Goal: Check status: Check status

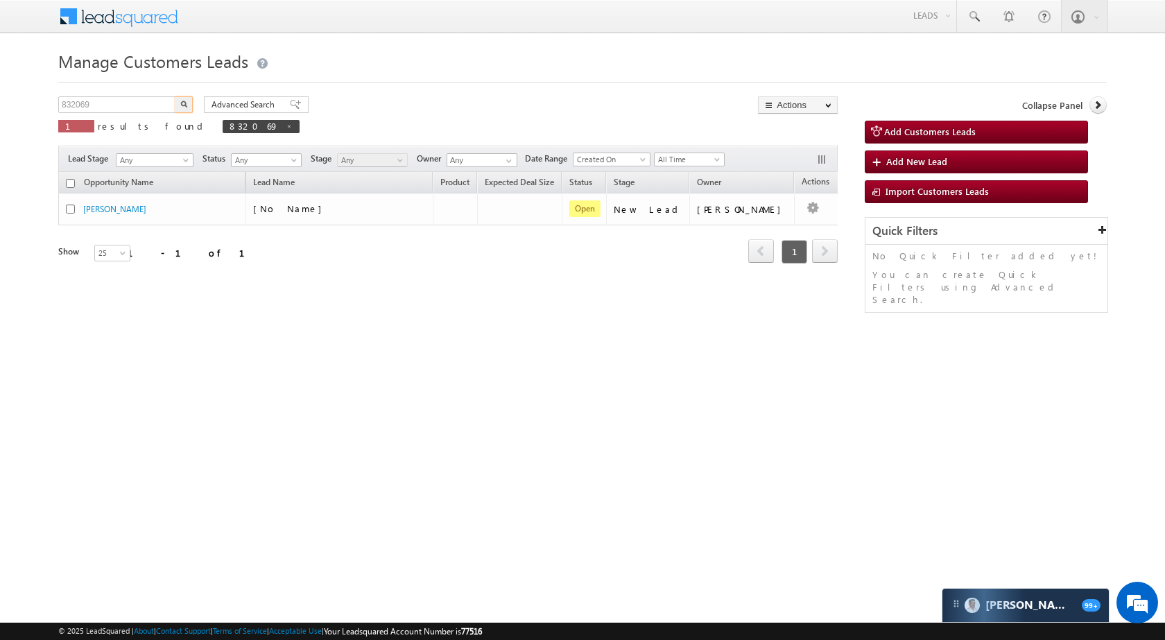
click at [141, 111] on input "832069" at bounding box center [117, 104] width 119 height 17
click at [141, 109] on input "832069" at bounding box center [117, 104] width 119 height 17
click at [150, 102] on input "832069935961" at bounding box center [117, 104] width 119 height 17
type input "935961"
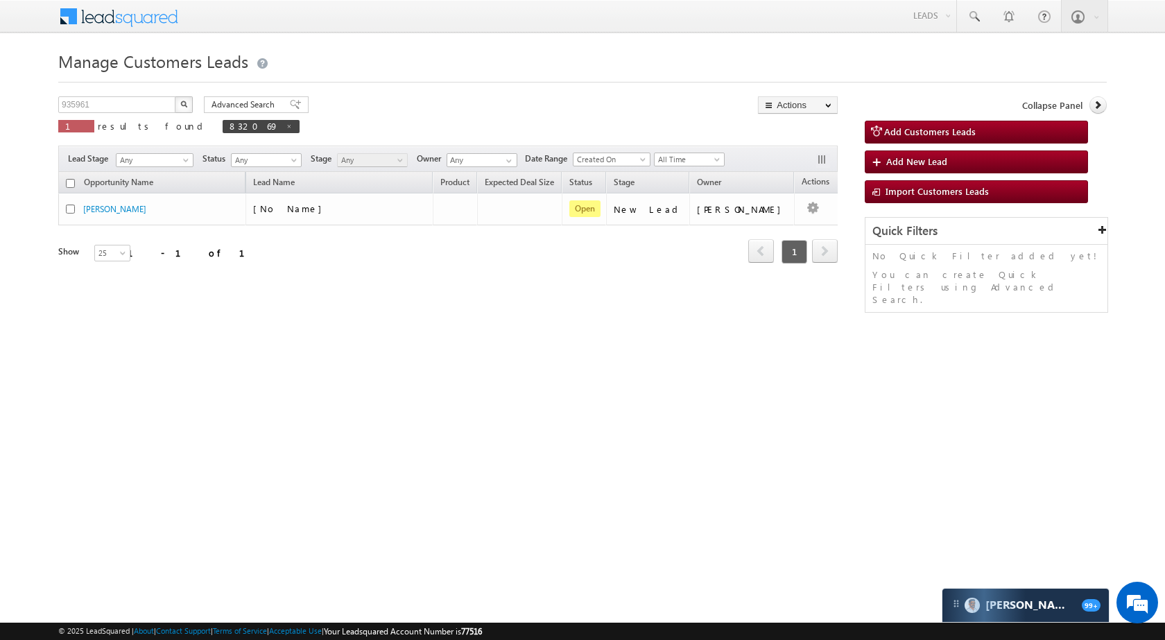
click at [191, 103] on button "button" at bounding box center [184, 104] width 18 height 17
click at [139, 101] on input "935961" at bounding box center [117, 104] width 119 height 17
click at [182, 101] on img "button" at bounding box center [183, 104] width 7 height 7
